Goal: Check status: Check status

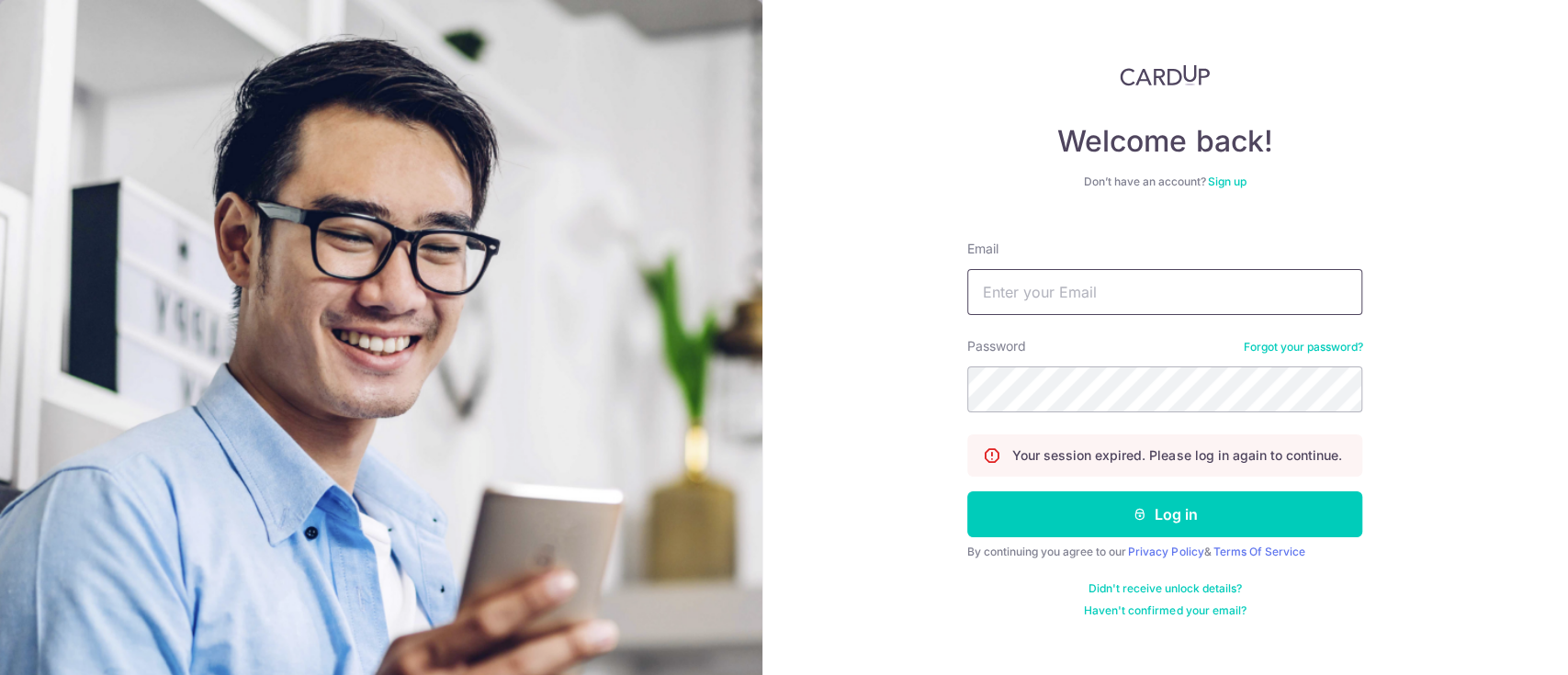
click at [1092, 300] on input "Email" at bounding box center [1164, 292] width 395 height 46
type input "[EMAIL_ADDRESS][DOMAIN_NAME]"
click at [967, 492] on button "Log in" at bounding box center [1164, 515] width 395 height 46
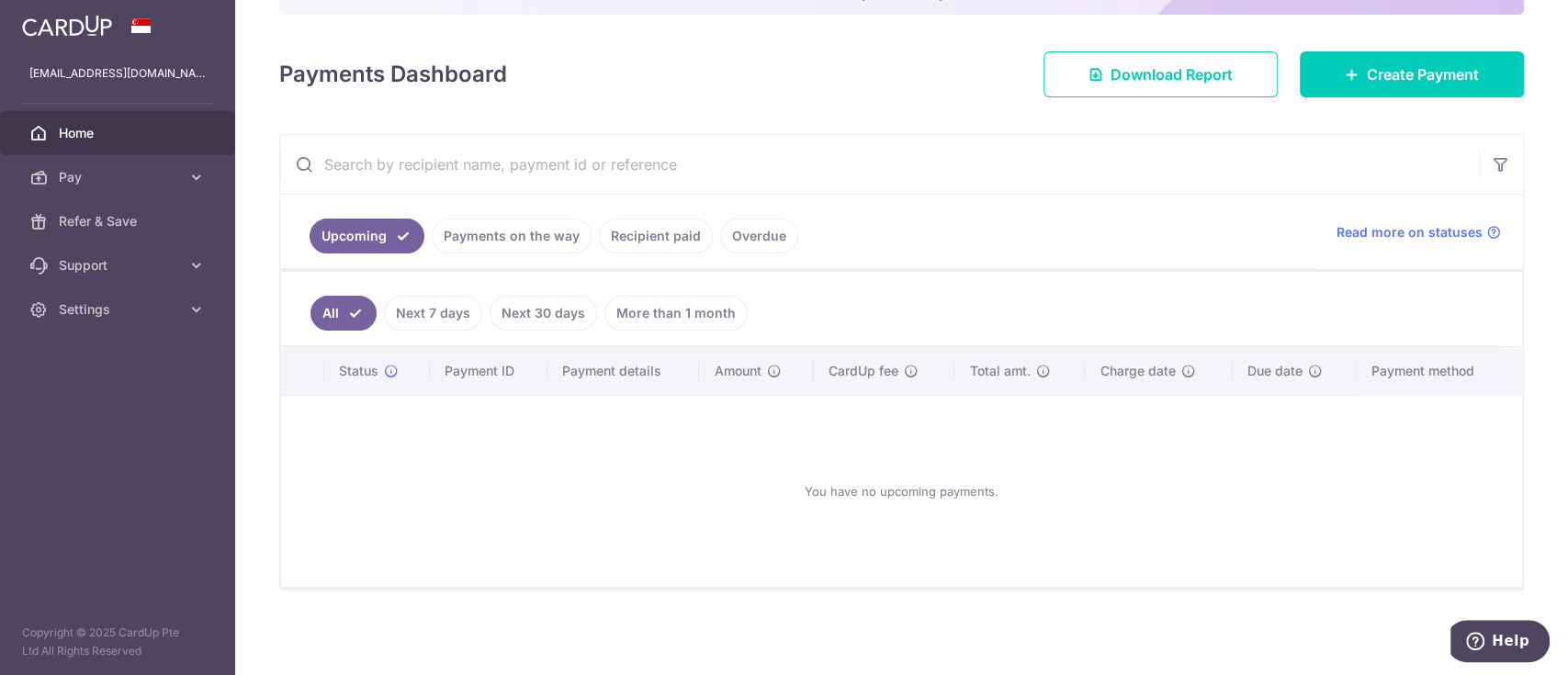
click at [477, 244] on link "Payments on the way" at bounding box center [511, 236] width 159 height 35
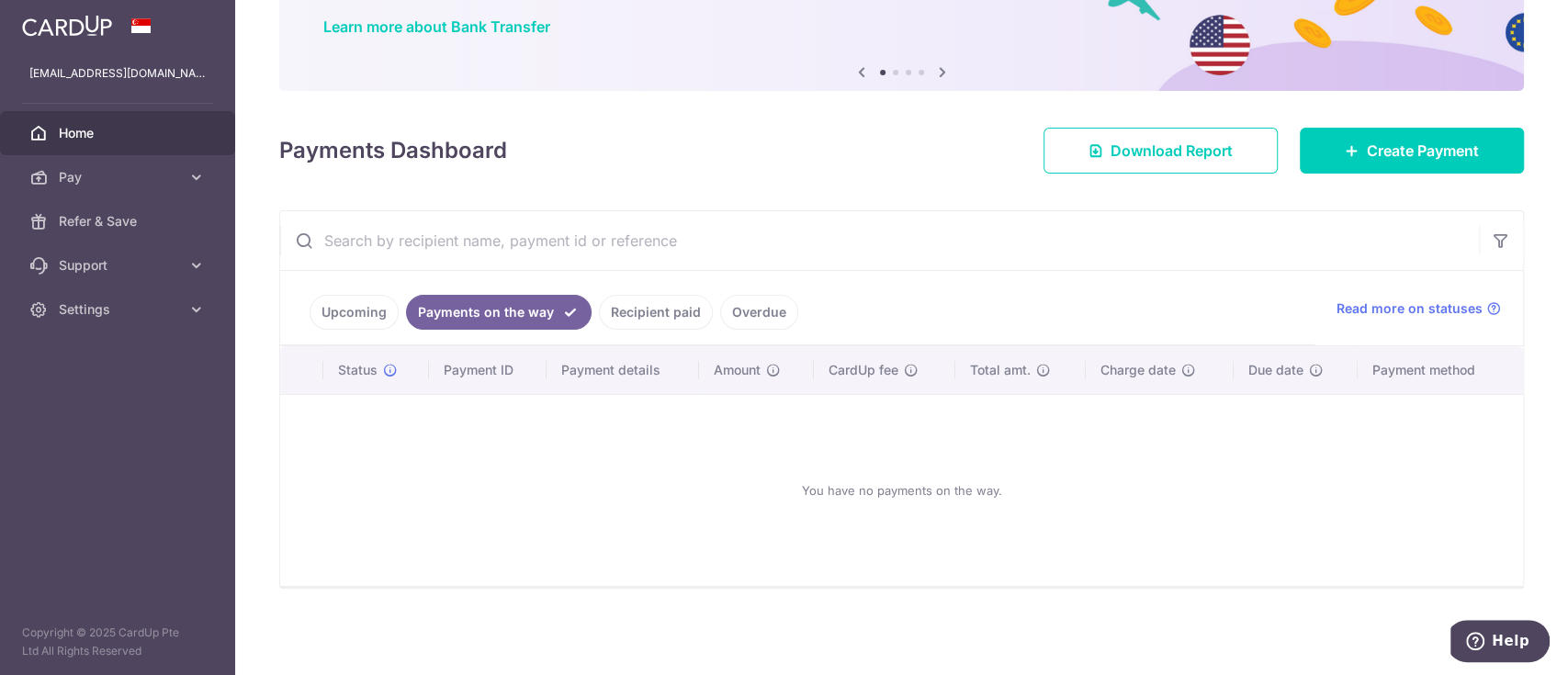
scroll to position [142, 0]
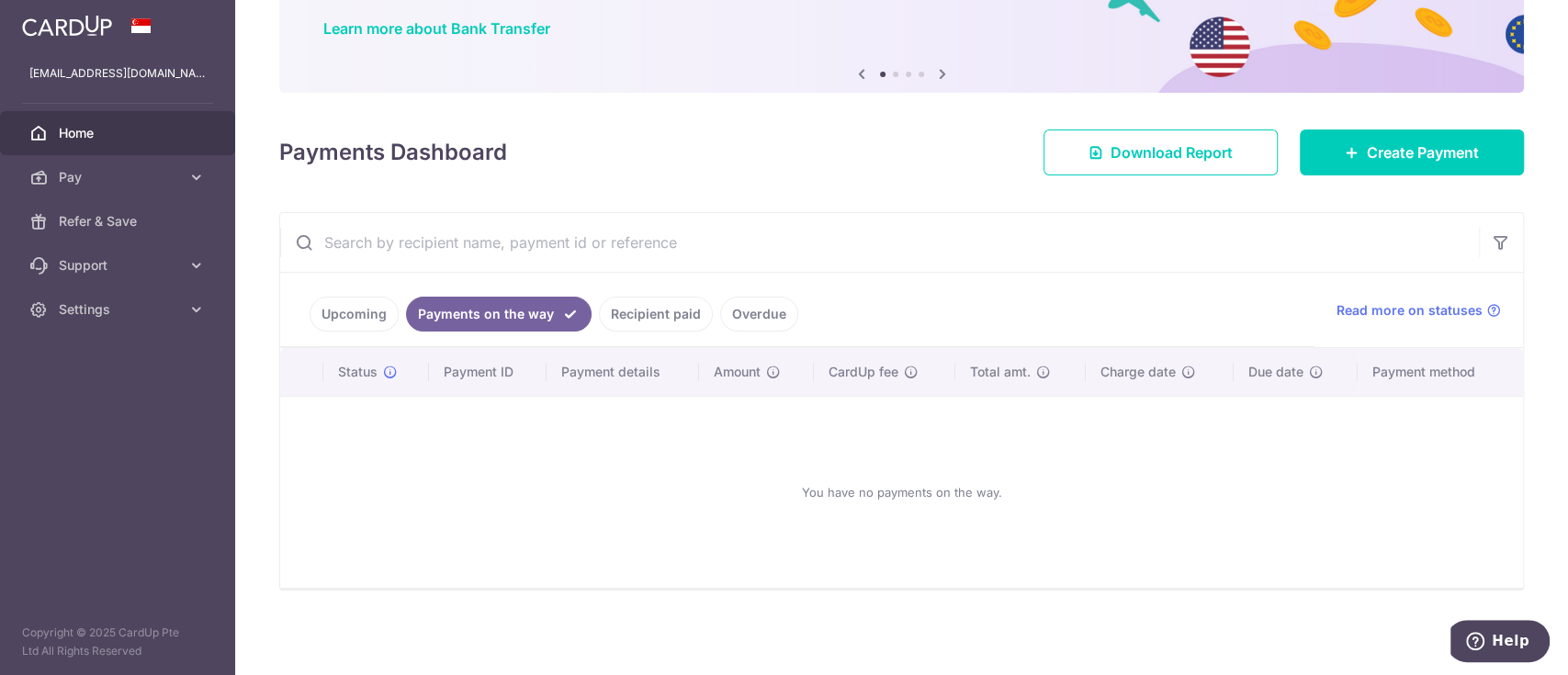
click at [657, 306] on div at bounding box center [791, 341] width 1583 height 682
click at [641, 312] on link "Recipient paid" at bounding box center [656, 314] width 114 height 35
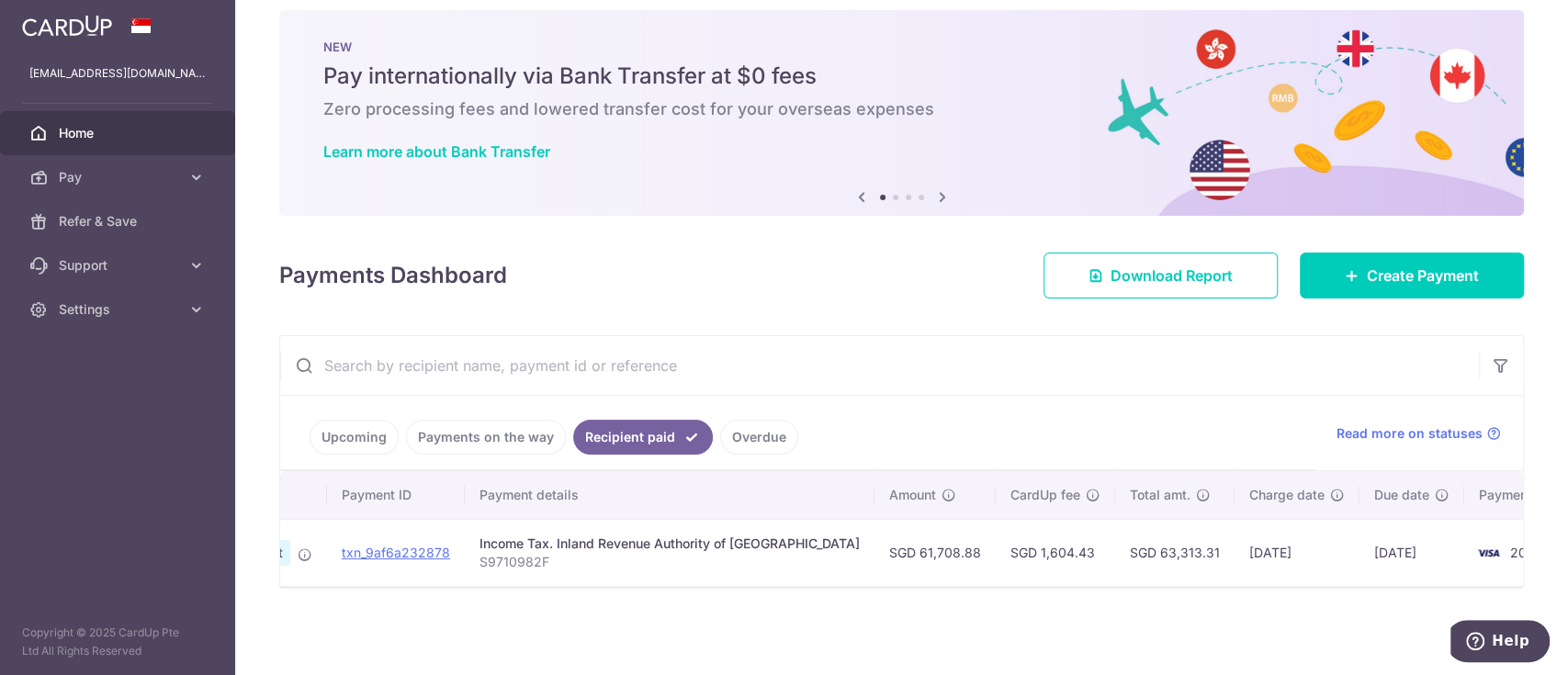
scroll to position [0, 155]
drag, startPoint x: 1322, startPoint y: 538, endPoint x: 1459, endPoint y: 538, distance: 137.0
click at [1458, 538] on tr "PDF Receipt Payment Sent txn_9af6a232878 Income Tax. Inland Revenue Authority o…" at bounding box center [858, 553] width 1464 height 67
click at [1459, 538] on td "2002" at bounding box center [1520, 553] width 139 height 67
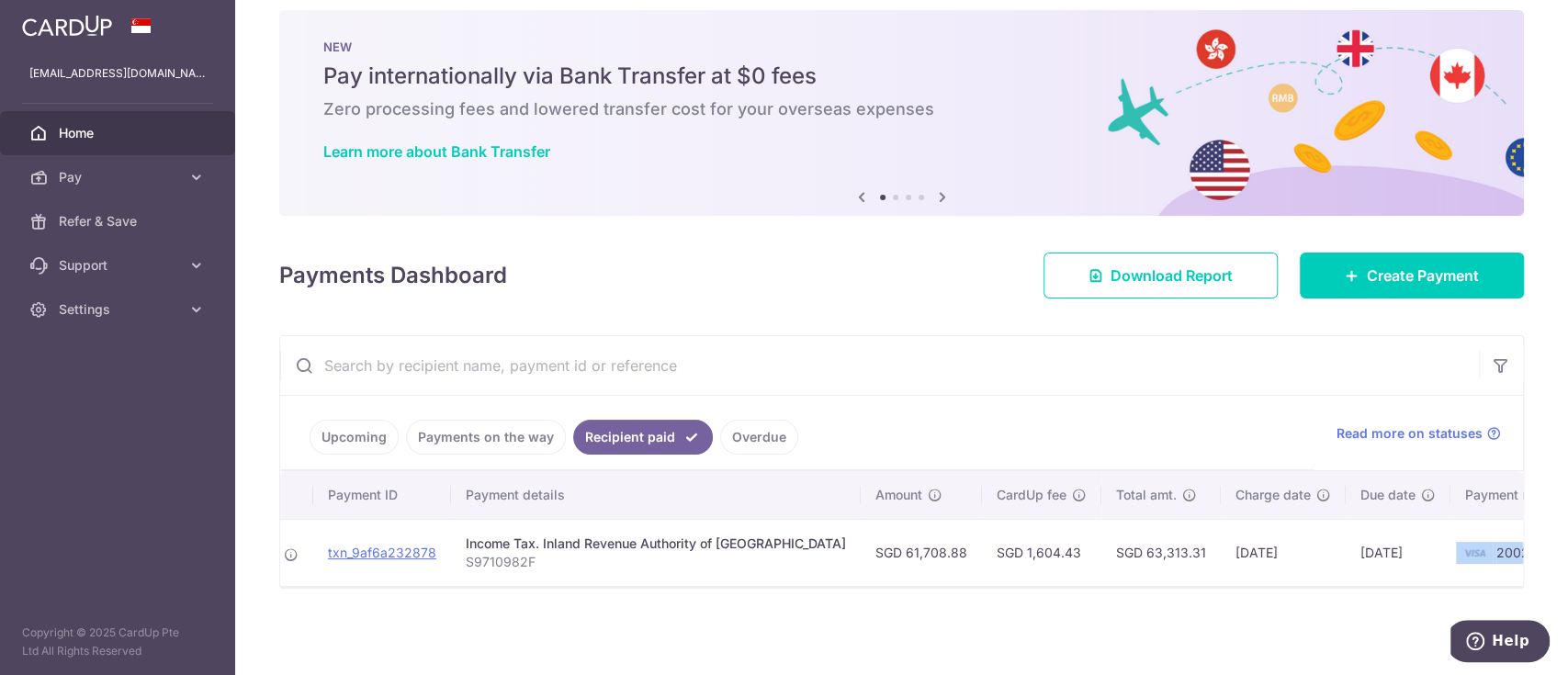
click at [1459, 538] on td "2002" at bounding box center [1520, 553] width 139 height 67
click at [1456, 542] on img at bounding box center [1474, 553] width 36 height 22
click at [1221, 538] on td "02/10/2025" at bounding box center [1283, 553] width 125 height 67
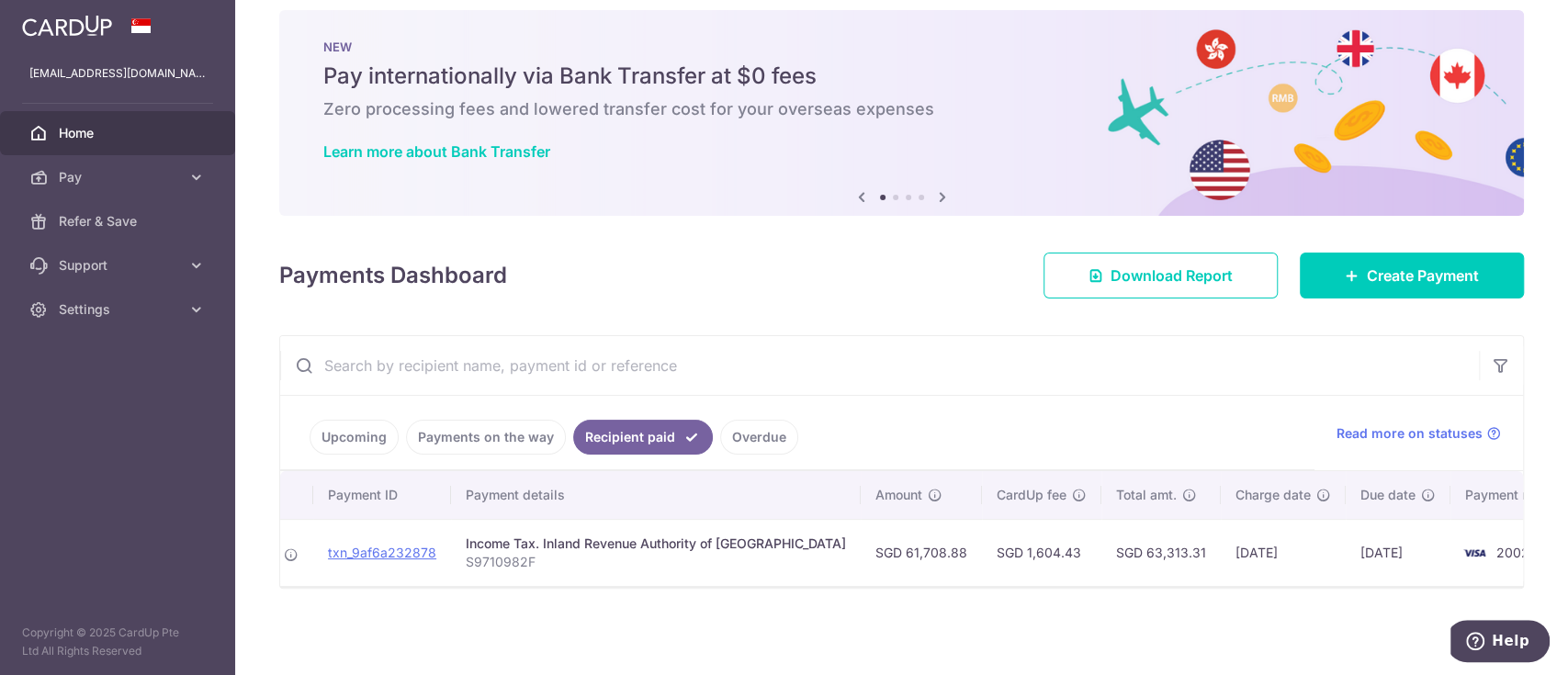
click at [1116, 538] on td "SGD 63,313.31" at bounding box center [1160, 553] width 119 height 67
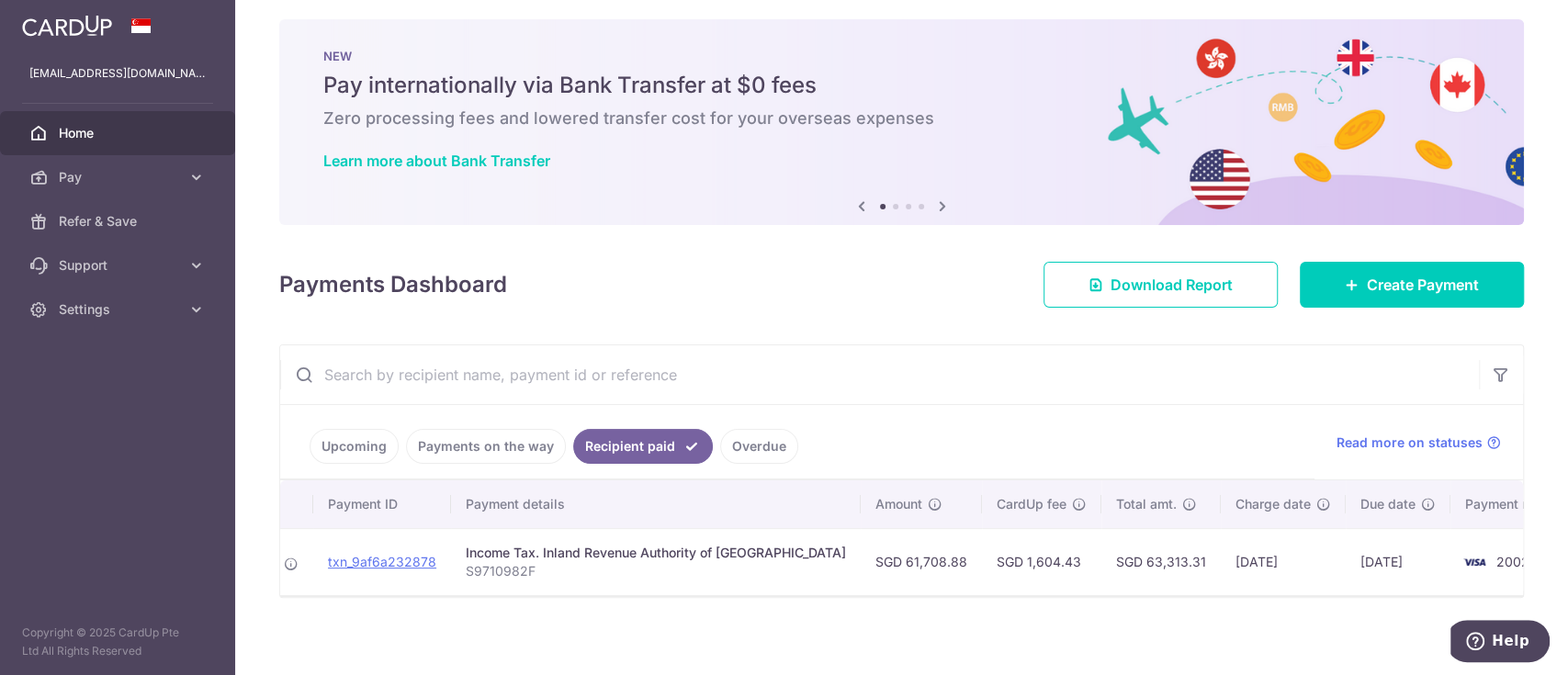
scroll to position [0, 0]
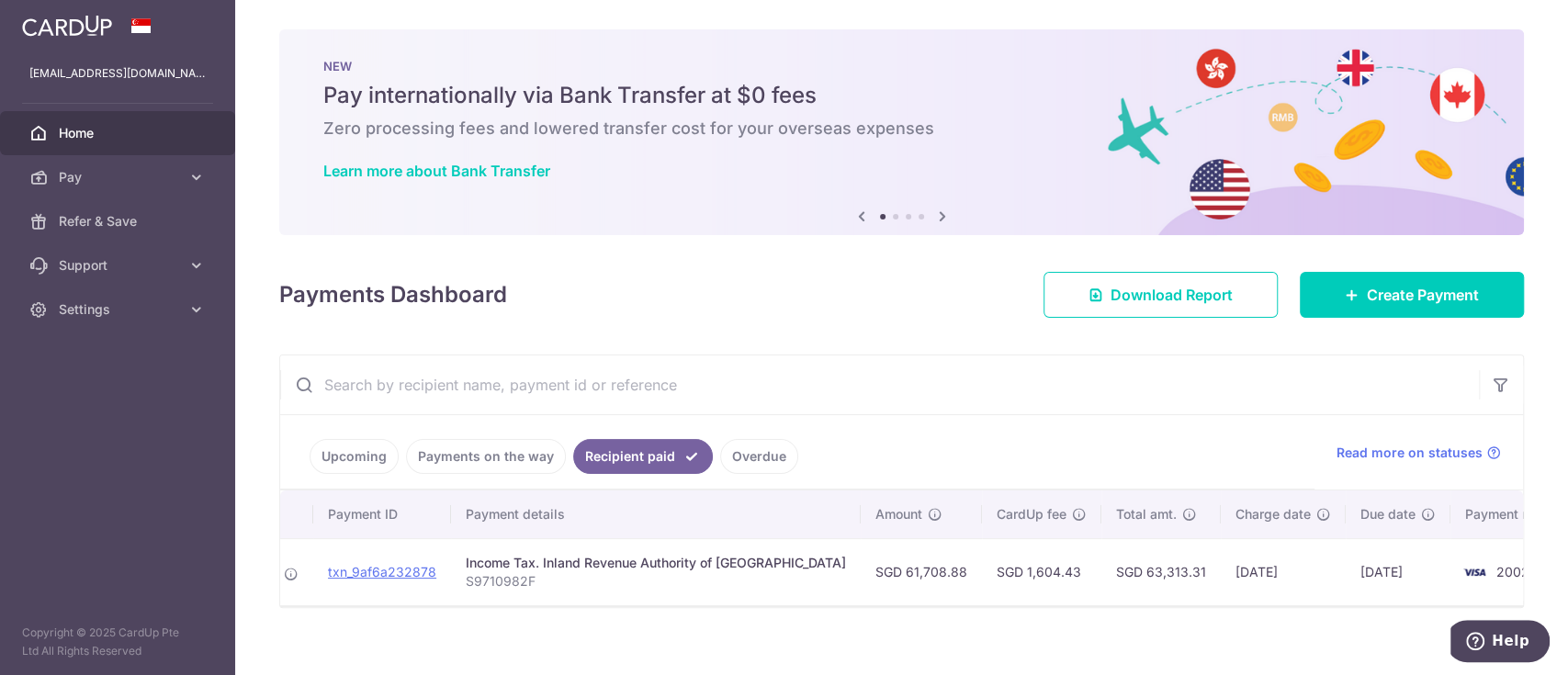
click at [53, 134] on link "Home" at bounding box center [117, 133] width 235 height 44
